Goal: Find specific page/section: Find specific page/section

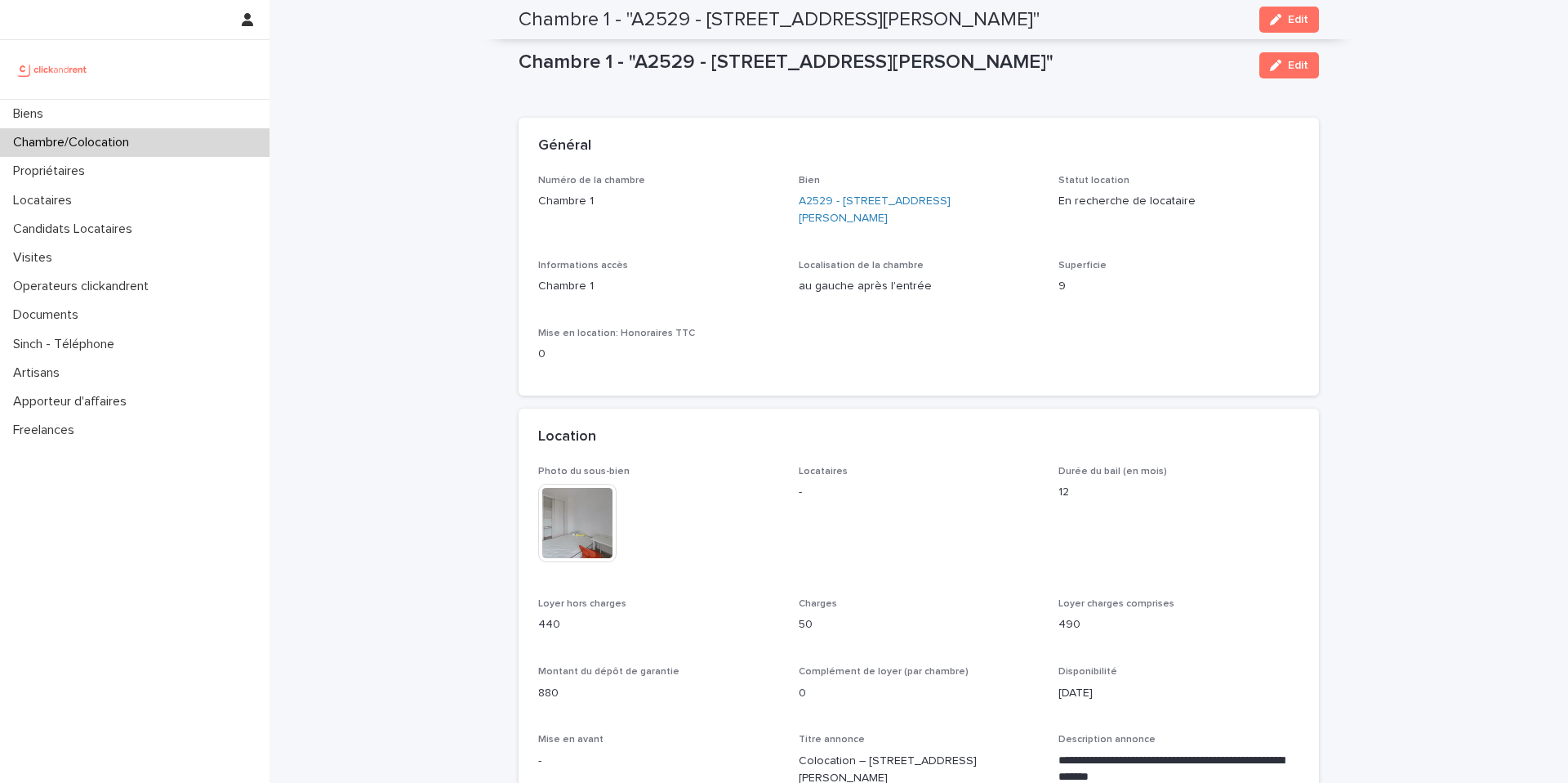
scroll to position [923, 0]
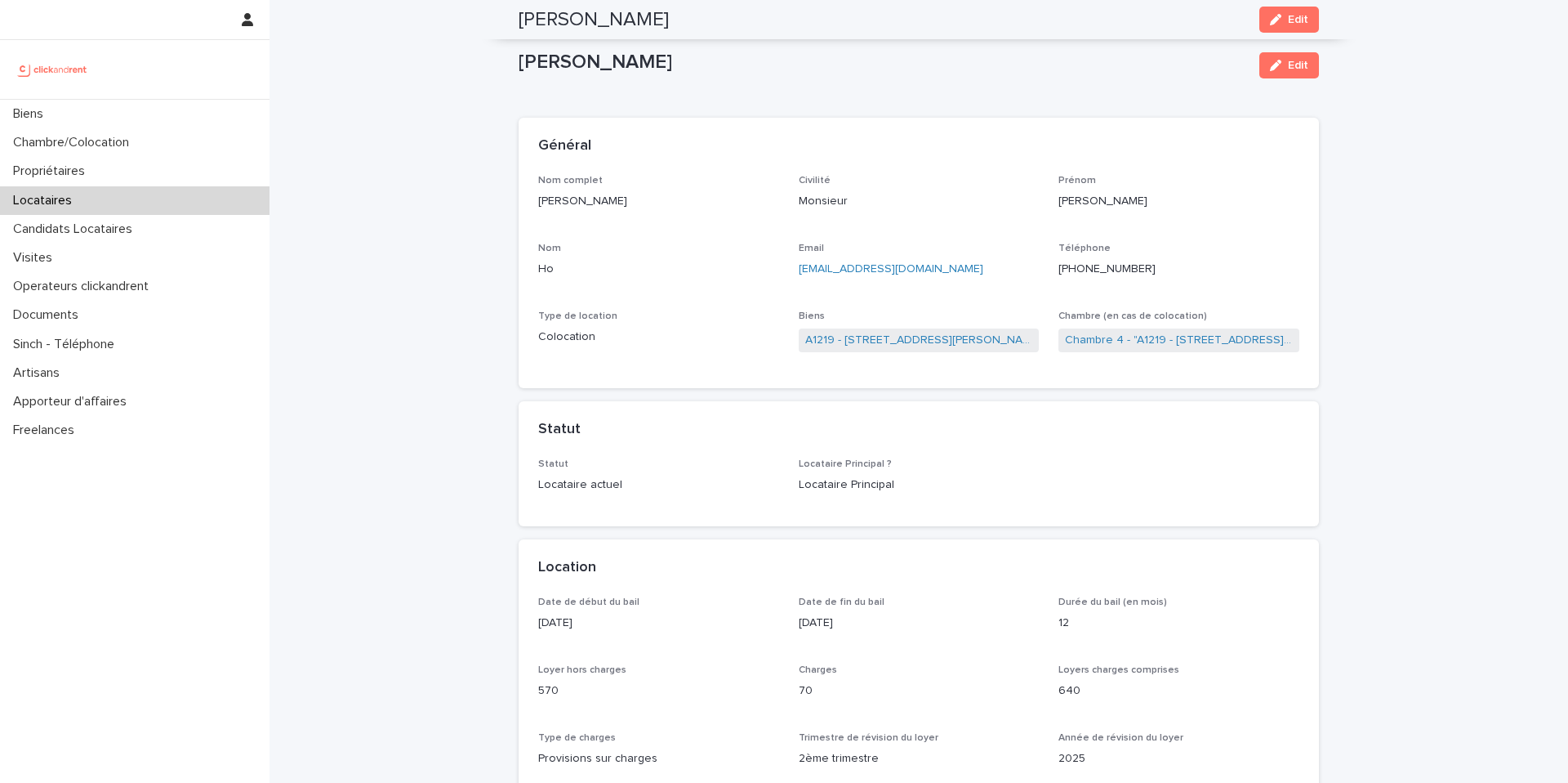
scroll to position [563, 0]
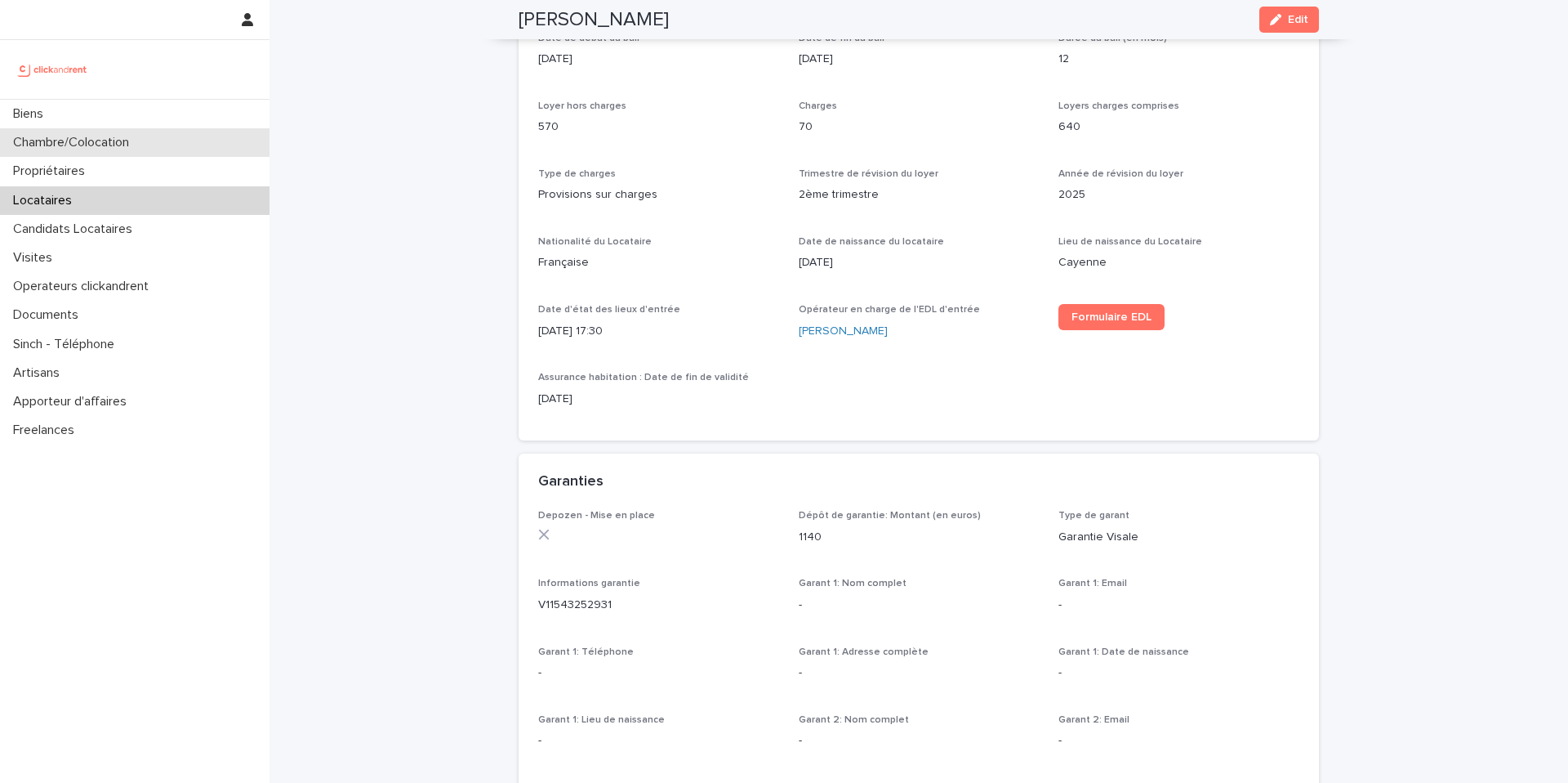
click at [204, 142] on div "Chambre/Colocation" at bounding box center [134, 142] width 269 height 28
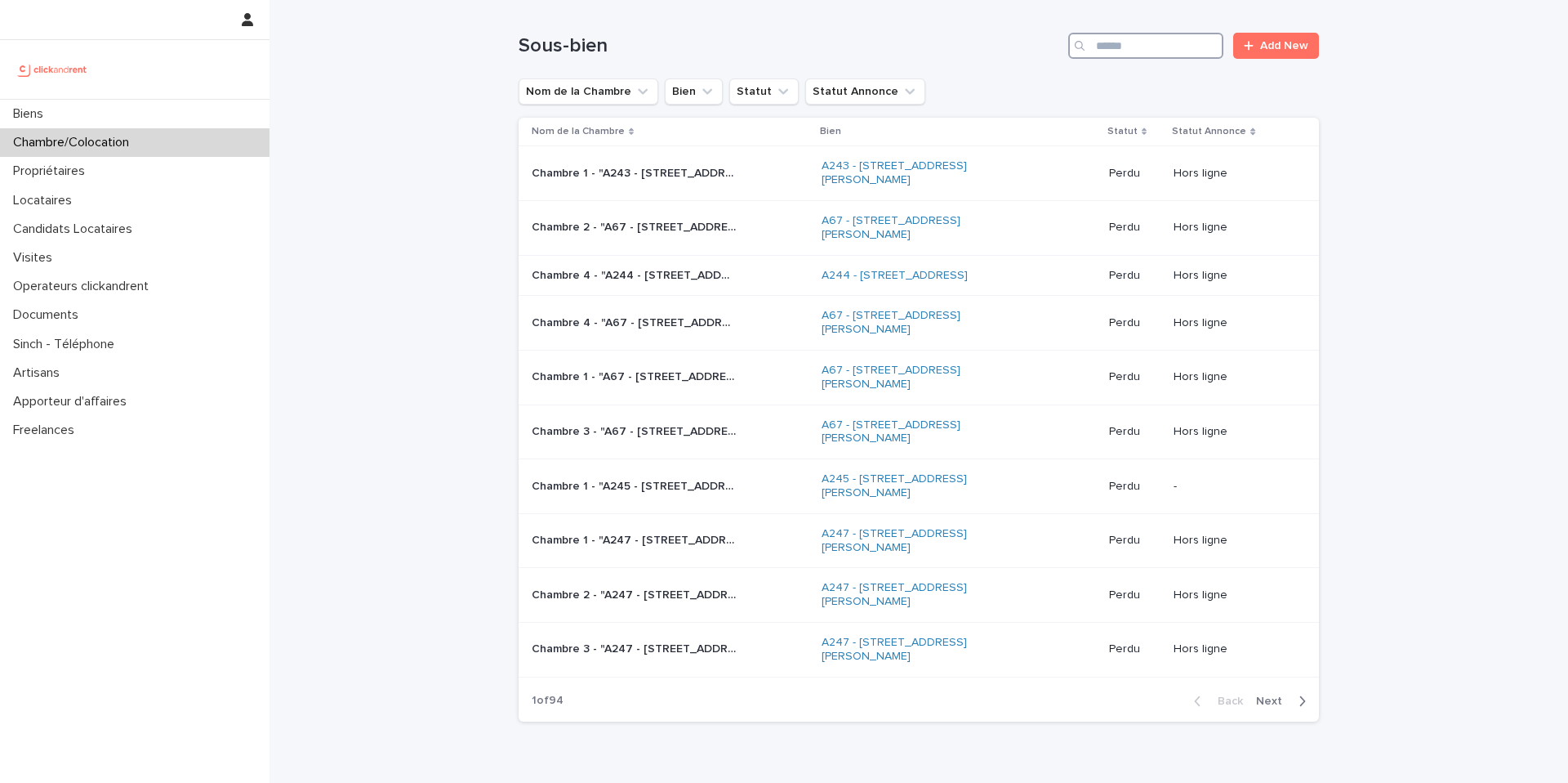
click at [1110, 49] on input "Search" at bounding box center [1145, 45] width 155 height 26
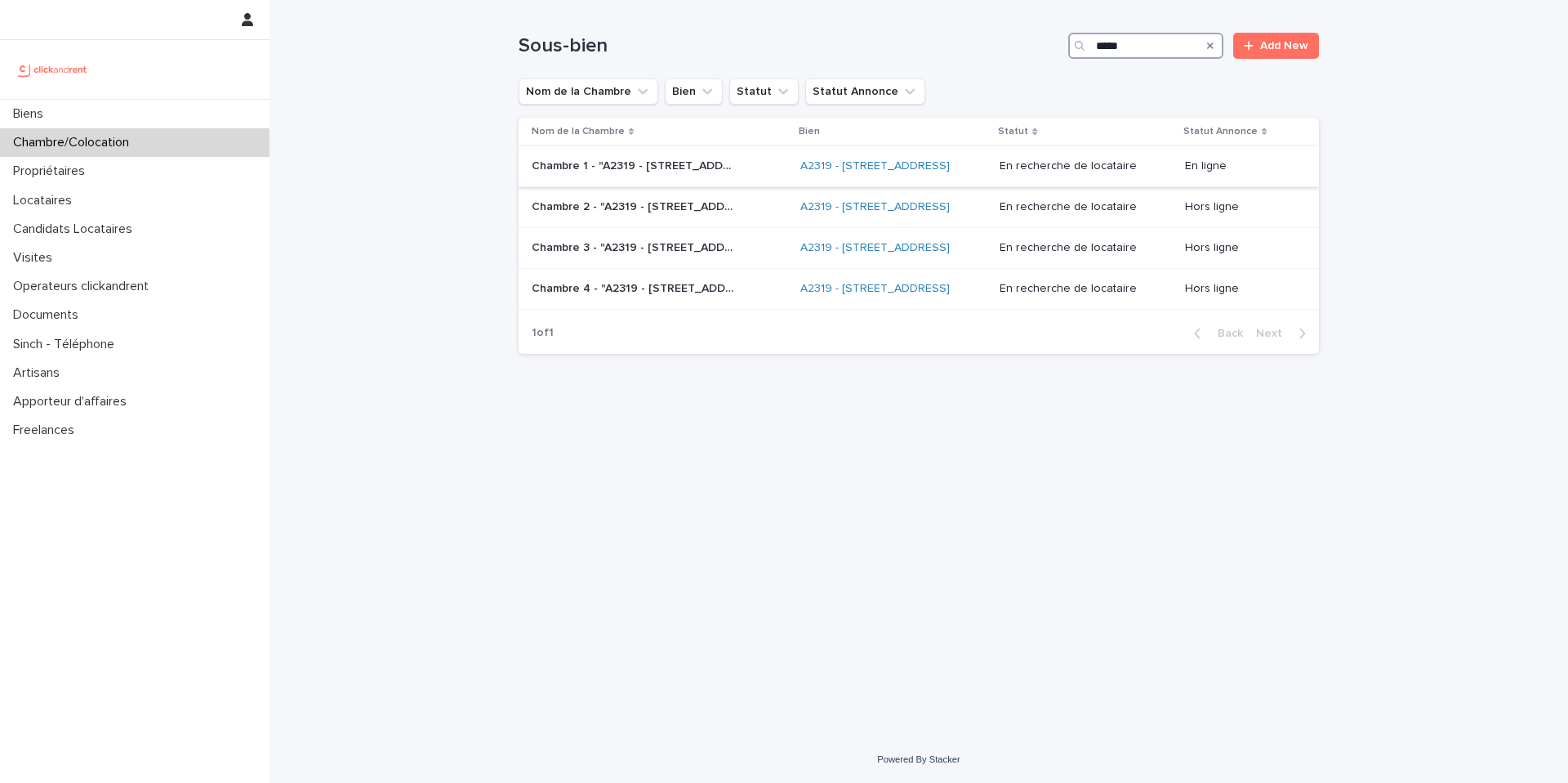
type input "*****"
click at [704, 164] on p "Chambre 1 - "A2319 - 95 Rue Lafayette, Rouen 76100"" at bounding box center [635, 164] width 208 height 17
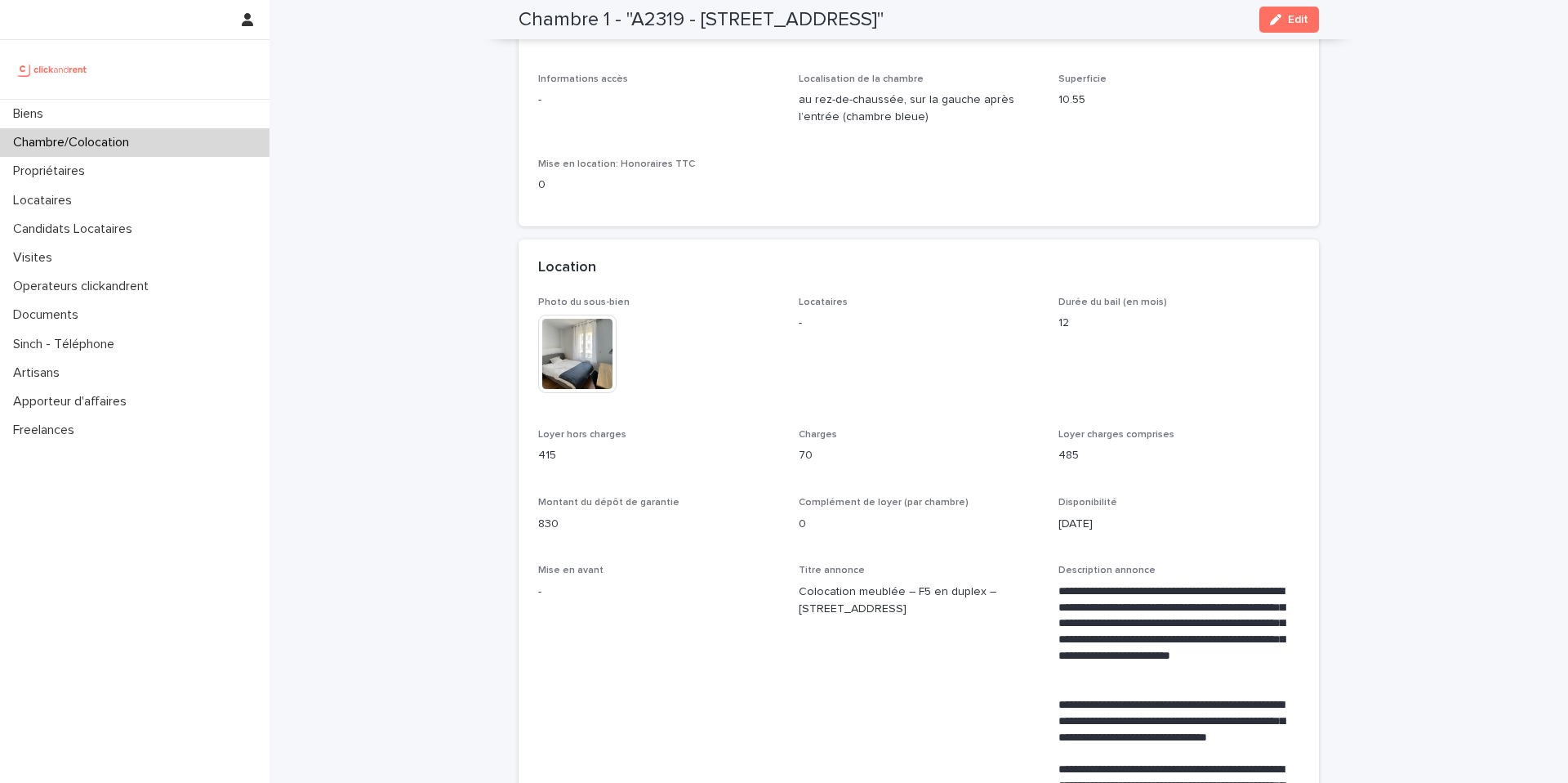
scroll to position [172, 0]
